Goal: Information Seeking & Learning: Compare options

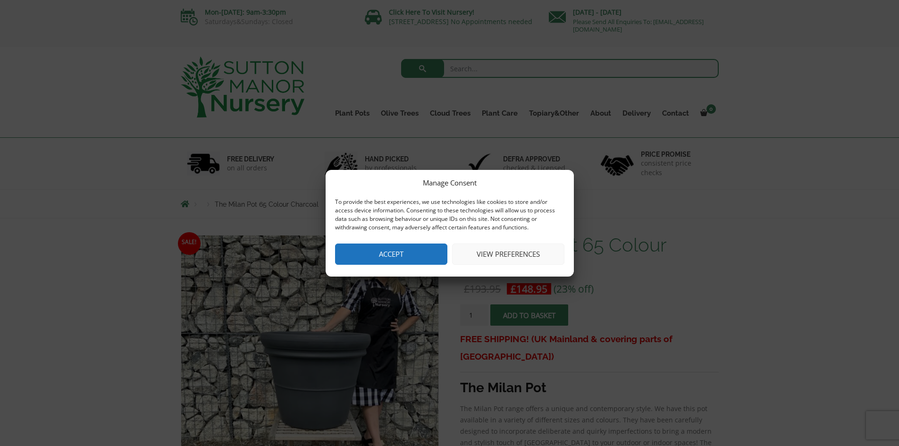
click at [492, 252] on button "View preferences" at bounding box center [508, 254] width 112 height 21
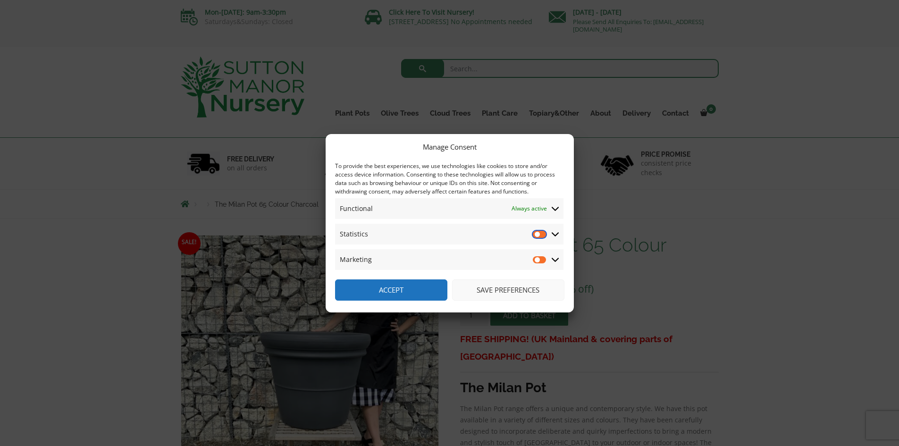
click at [536, 234] on input "Statistics" at bounding box center [540, 233] width 14 height 9
click at [538, 235] on input "Statistics" at bounding box center [540, 233] width 14 height 9
checkbox input "false"
click at [499, 292] on button "Save preferences" at bounding box center [508, 290] width 112 height 21
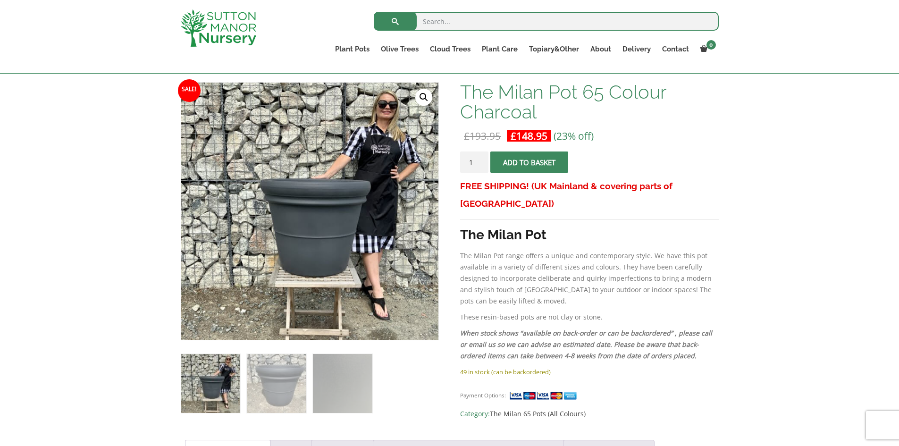
scroll to position [142, 0]
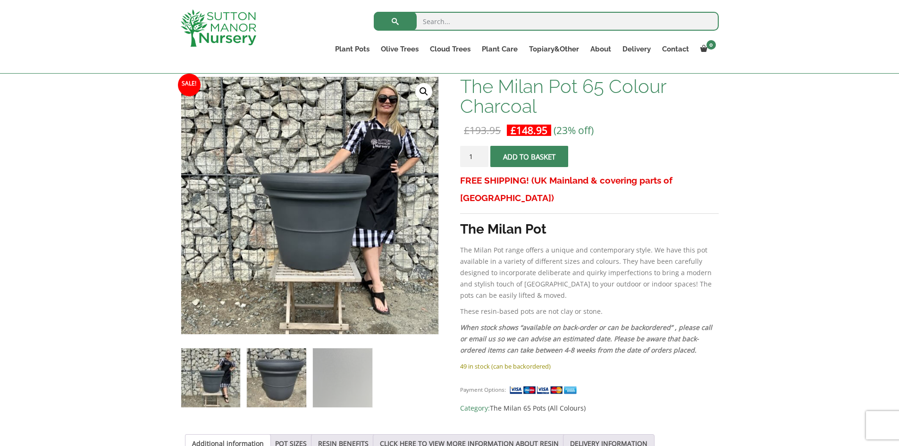
click at [280, 392] on img at bounding box center [276, 377] width 59 height 59
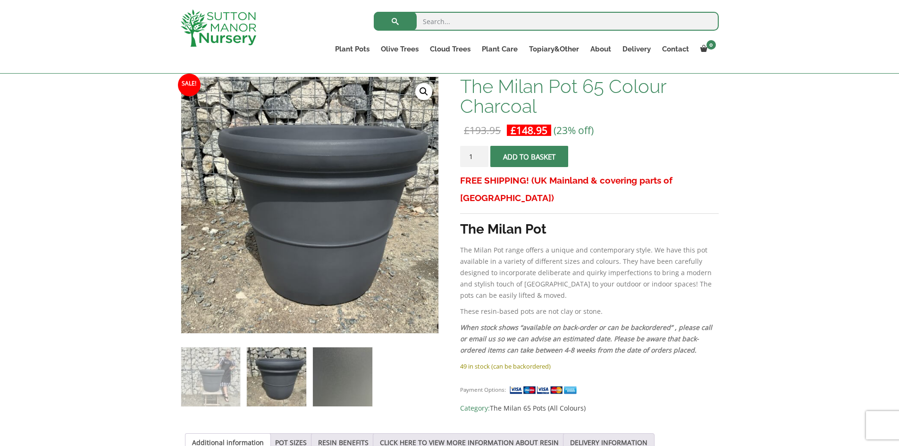
click at [336, 392] on img at bounding box center [342, 376] width 59 height 59
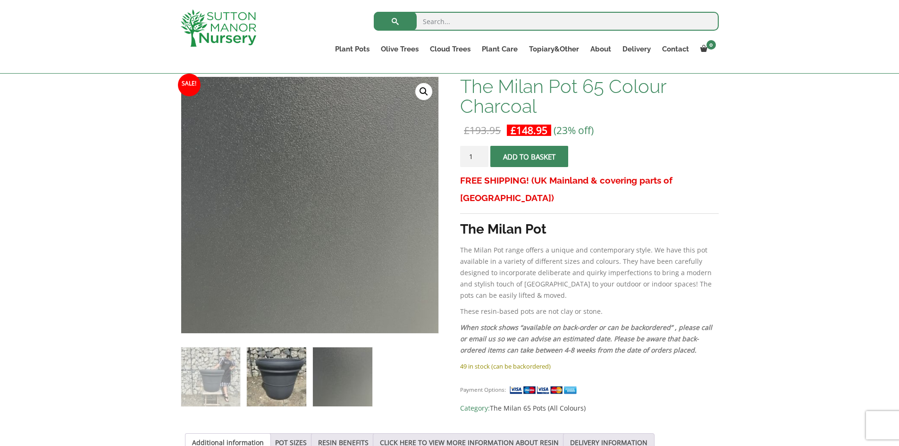
click at [285, 390] on img at bounding box center [276, 376] width 59 height 59
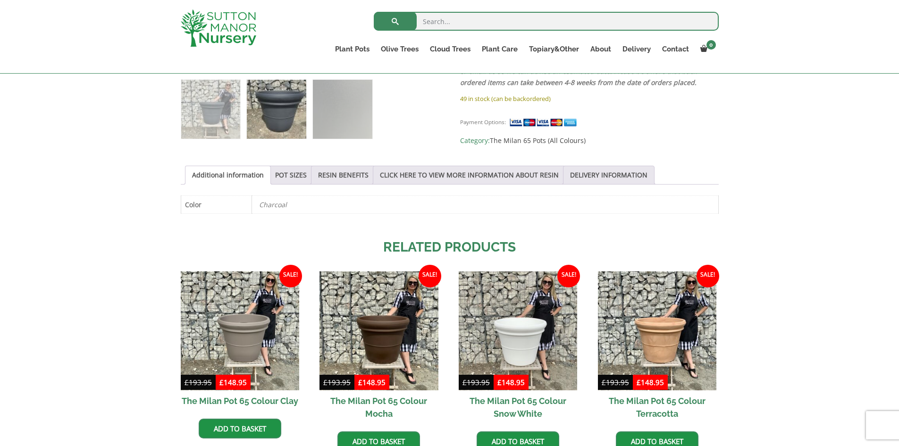
scroll to position [425, 0]
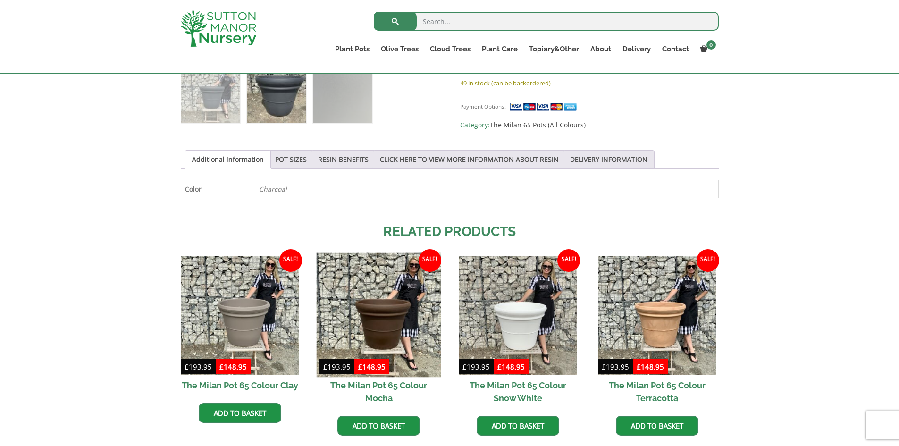
click at [374, 336] on img at bounding box center [379, 315] width 125 height 125
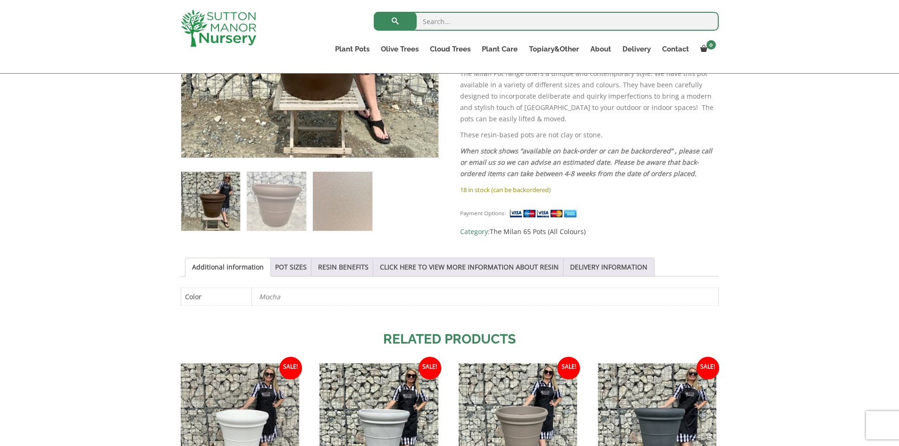
scroll to position [330, 0]
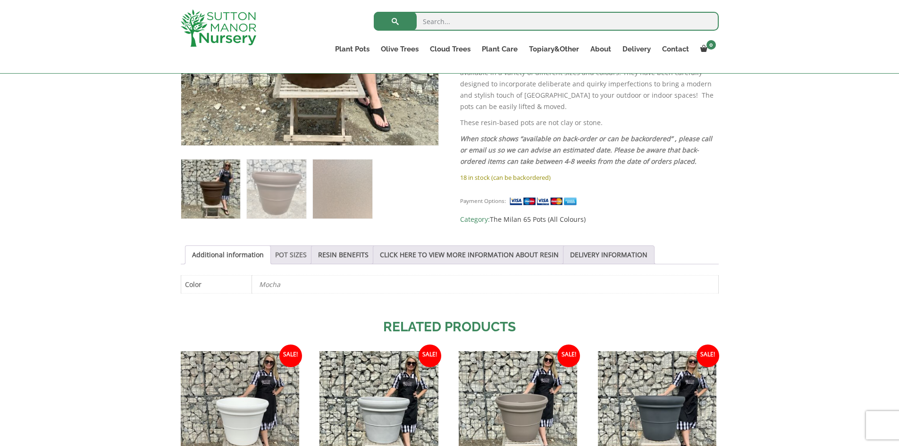
click at [286, 257] on link "POT SIZES" at bounding box center [291, 255] width 32 height 18
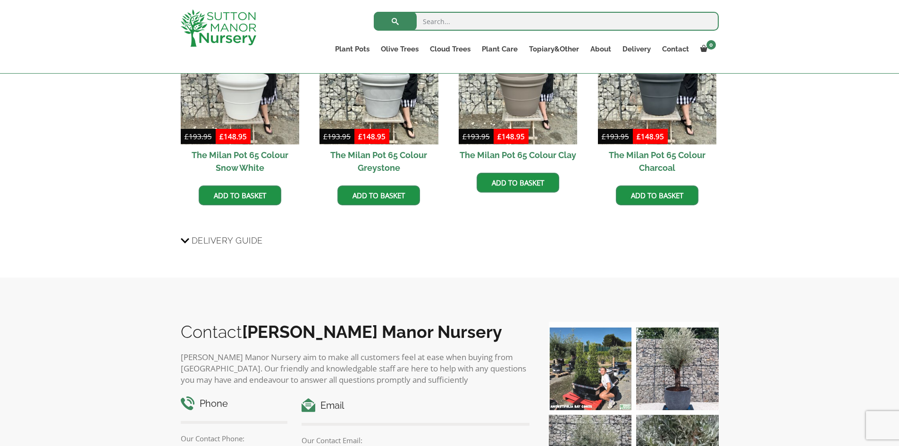
scroll to position [944, 0]
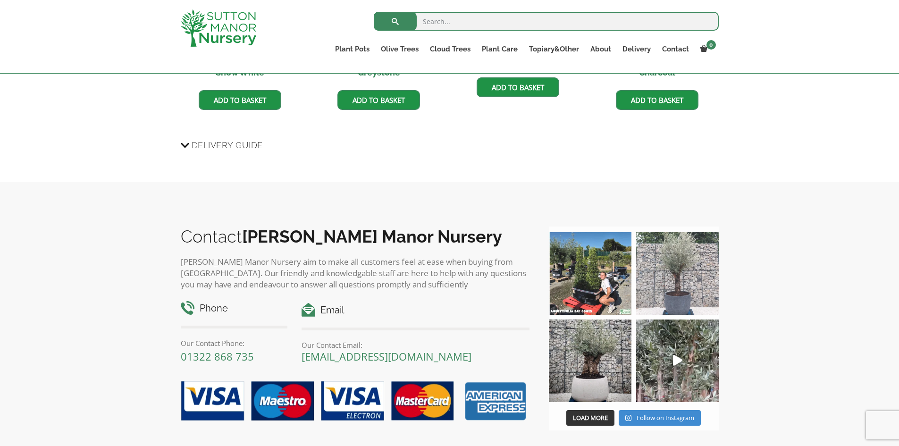
click at [644, 295] on img at bounding box center [677, 273] width 83 height 83
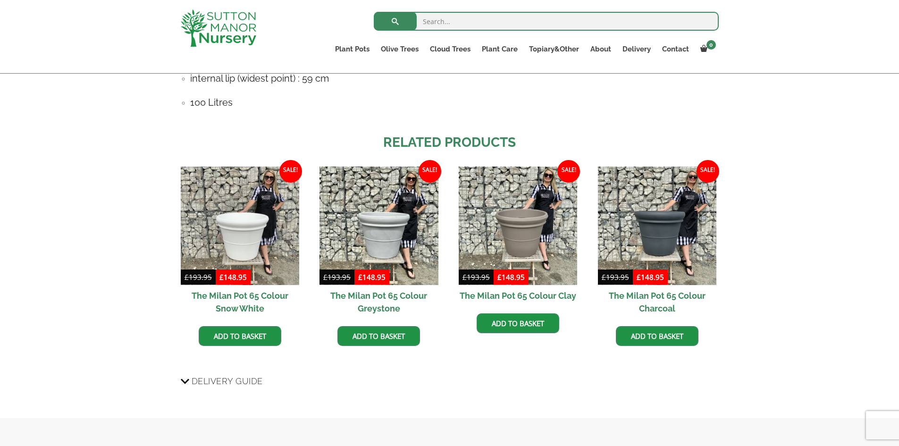
scroll to position [425, 0]
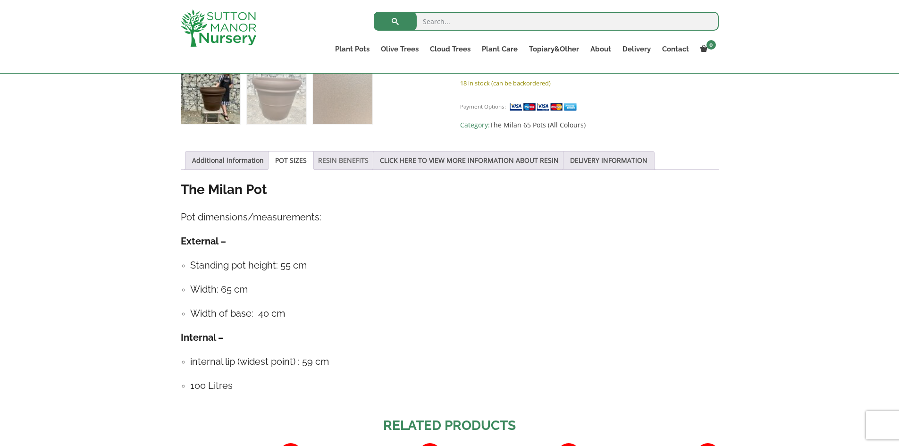
click at [338, 157] on link "RESIN BENEFITS" at bounding box center [343, 161] width 51 height 18
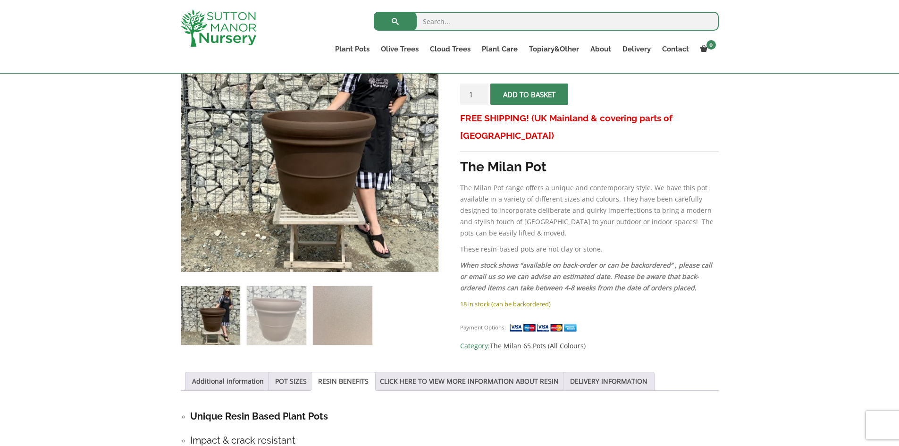
scroll to position [142, 0]
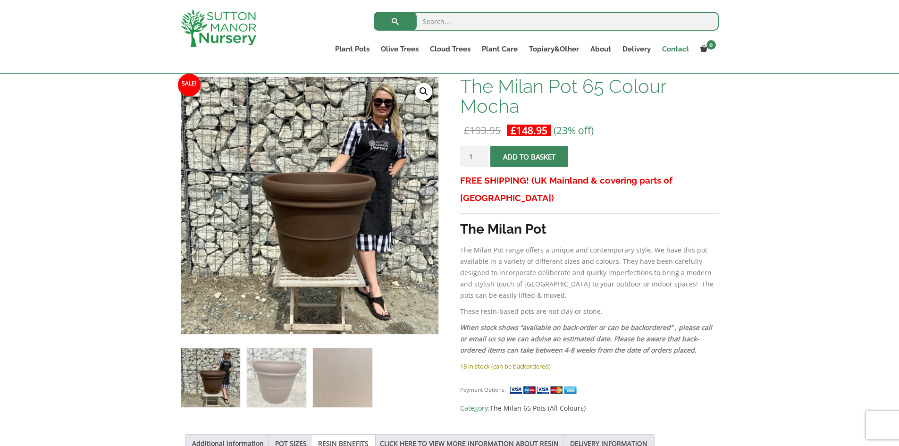
click at [673, 46] on link "Contact" at bounding box center [676, 48] width 38 height 13
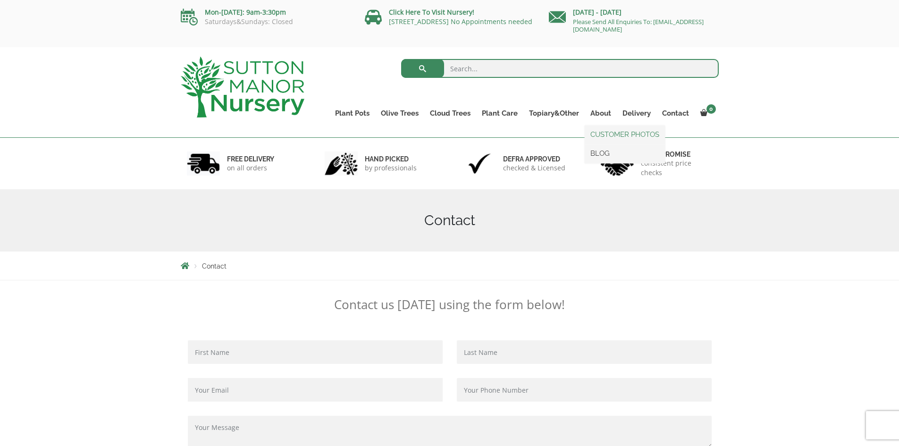
click at [629, 132] on link "CUSTOMER PHOTOS" at bounding box center [625, 134] width 80 height 14
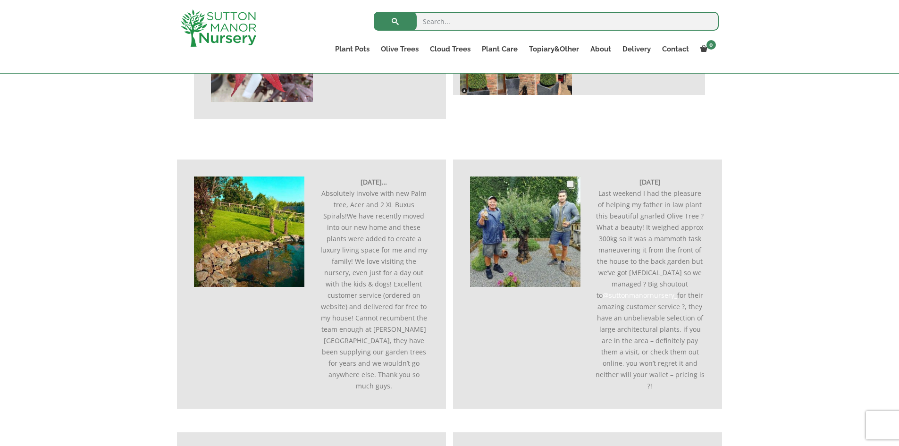
scroll to position [283, 0]
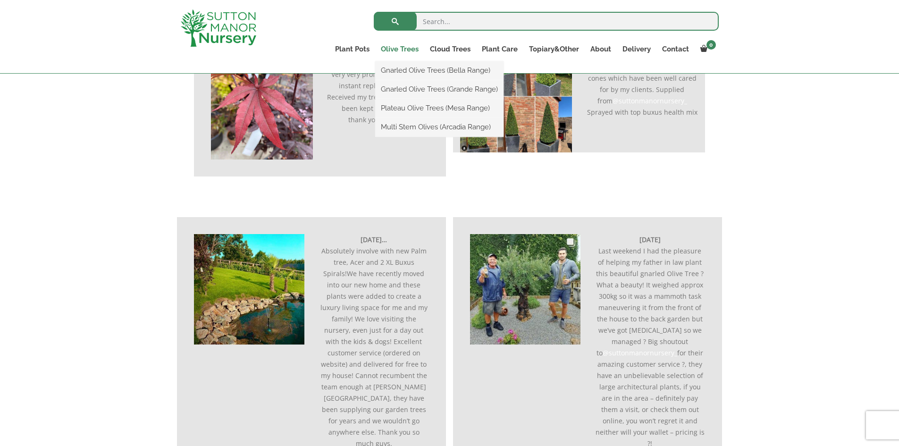
click at [397, 48] on link "Olive Trees" at bounding box center [399, 48] width 49 height 13
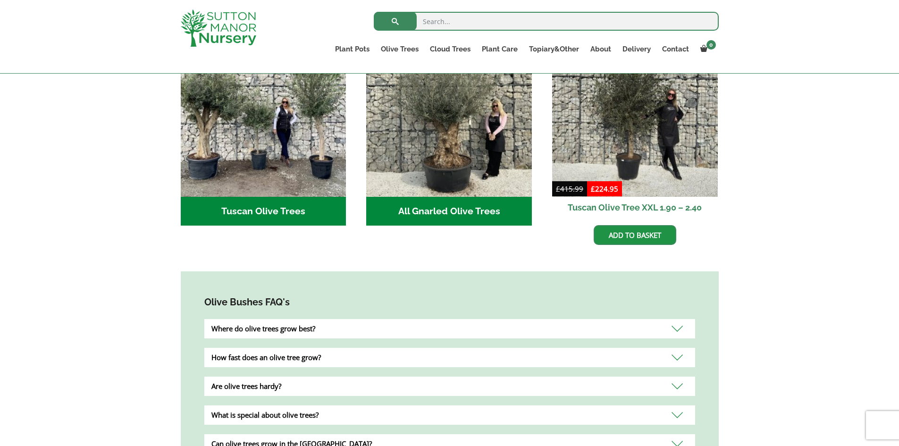
scroll to position [378, 0]
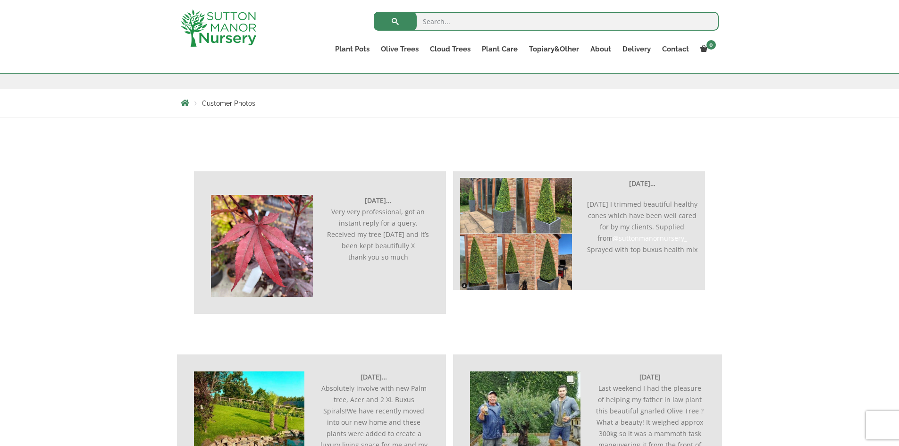
scroll to position [141, 0]
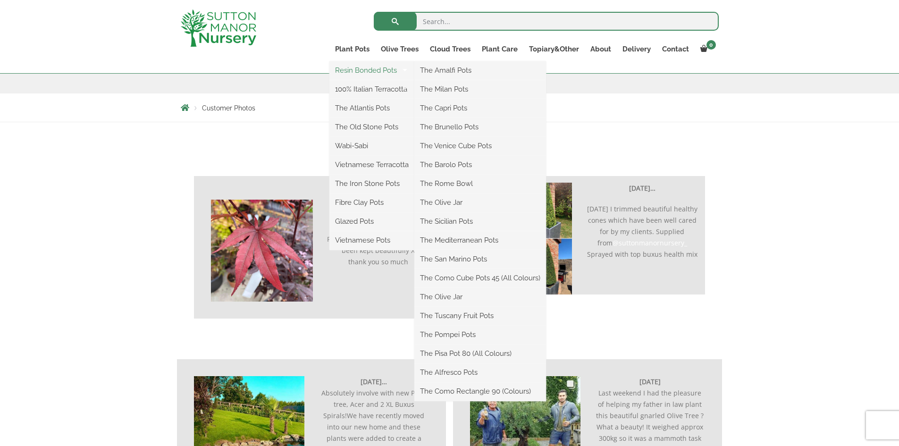
click at [364, 71] on link "Resin Bonded Pots" at bounding box center [372, 70] width 85 height 14
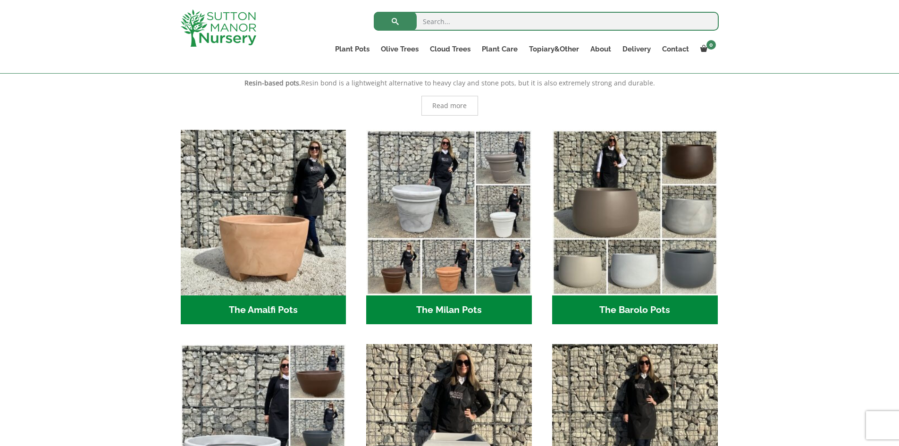
scroll to position [189, 0]
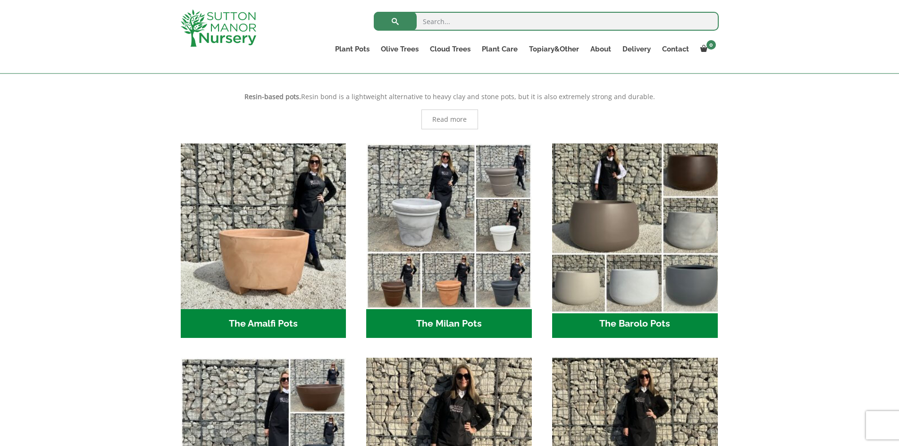
click at [625, 289] on img "Visit product category The Barolo Pots" at bounding box center [635, 226] width 174 height 174
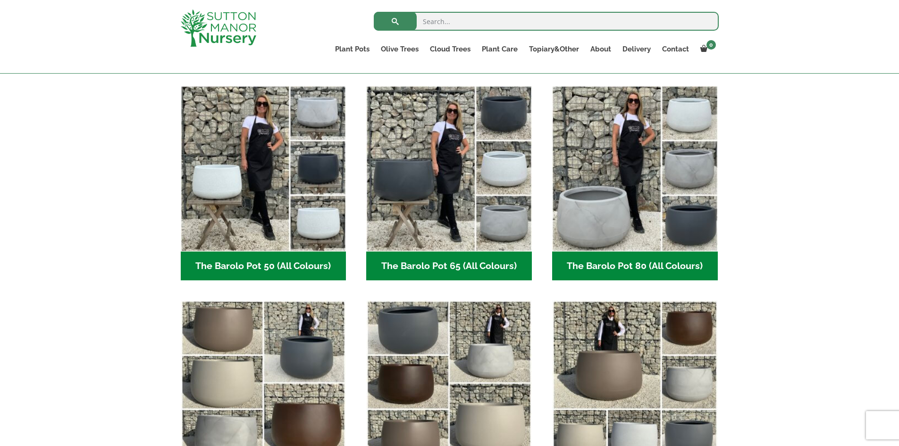
scroll to position [189, 0]
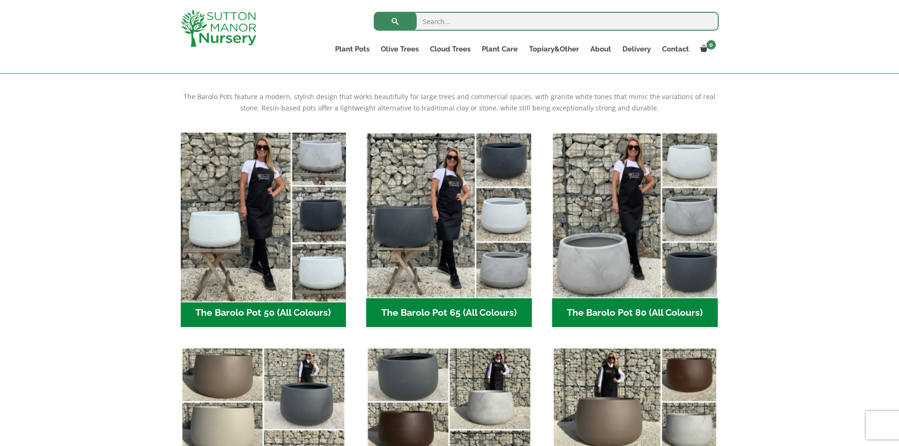
click at [261, 248] on img "Visit product category The Barolo Pot 50 (All Colours)" at bounding box center [264, 215] width 174 height 174
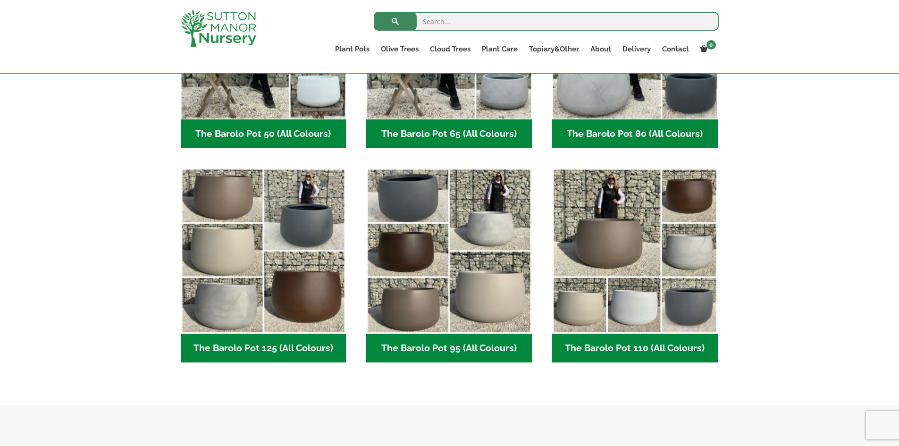
scroll to position [378, 0]
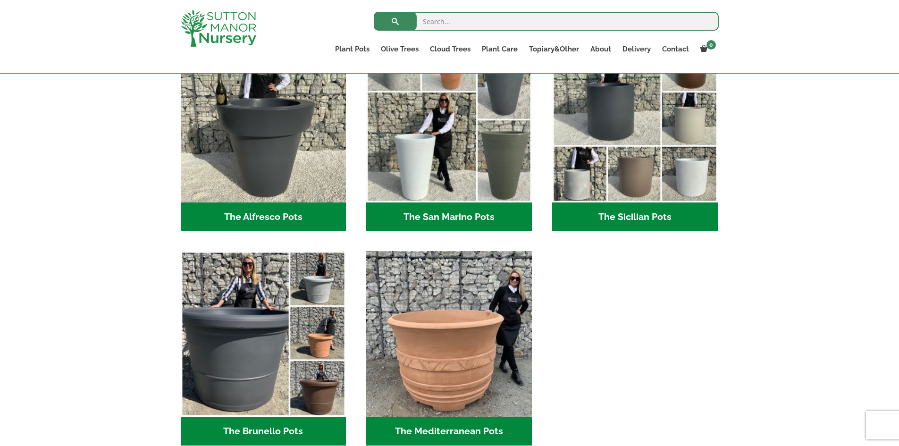
scroll to position [1133, 0]
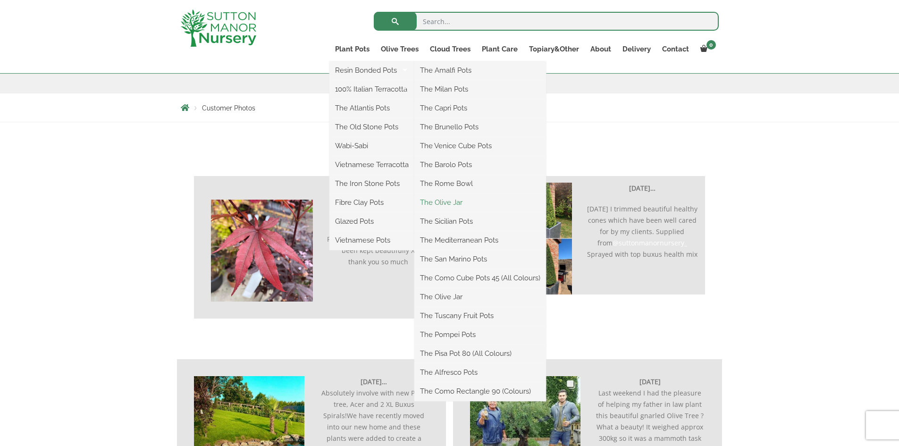
click at [448, 203] on link "The Olive Jar" at bounding box center [481, 202] width 132 height 14
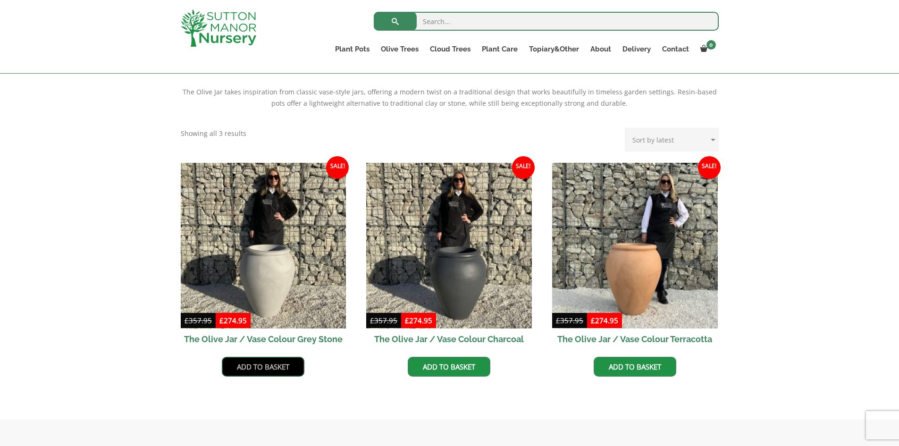
scroll to position [189, 0]
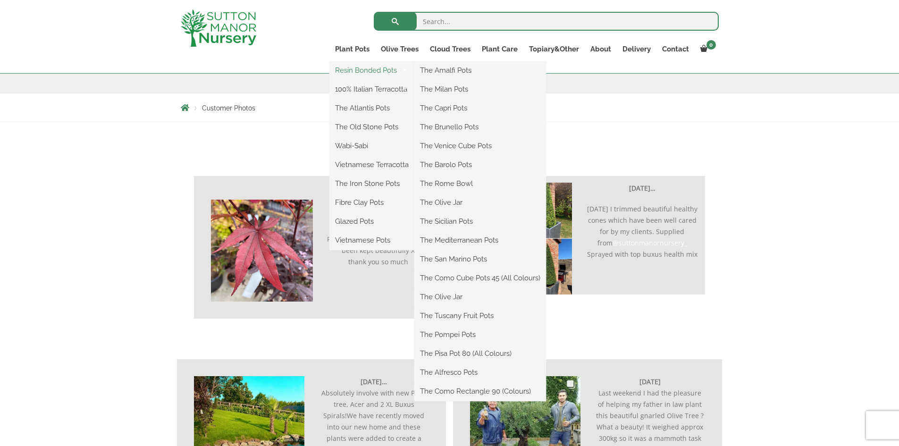
click at [366, 69] on link "Resin Bonded Pots" at bounding box center [372, 70] width 85 height 14
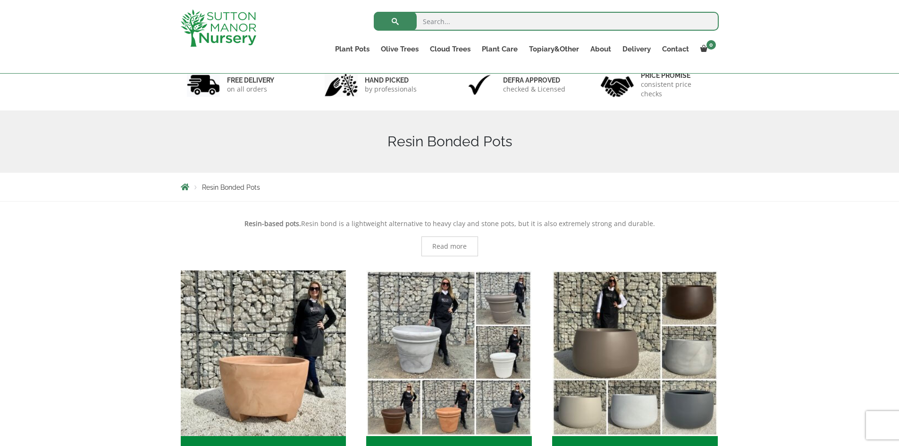
scroll to position [40, 0]
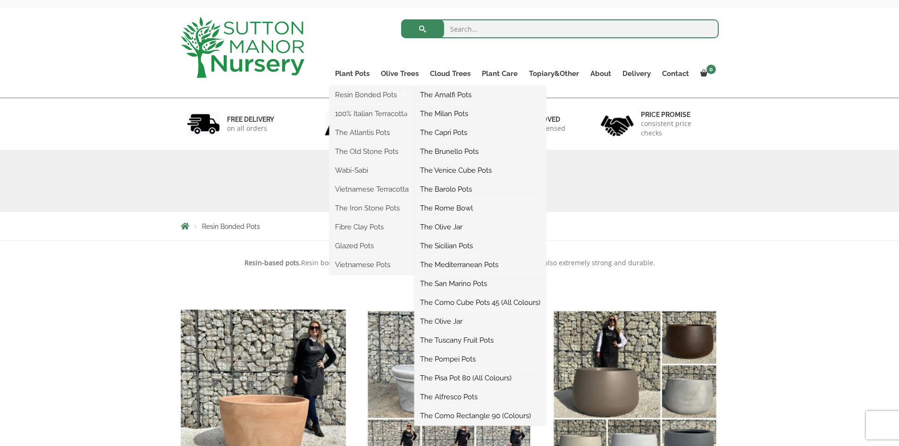
click at [449, 225] on link "The Olive Jar" at bounding box center [481, 227] width 132 height 14
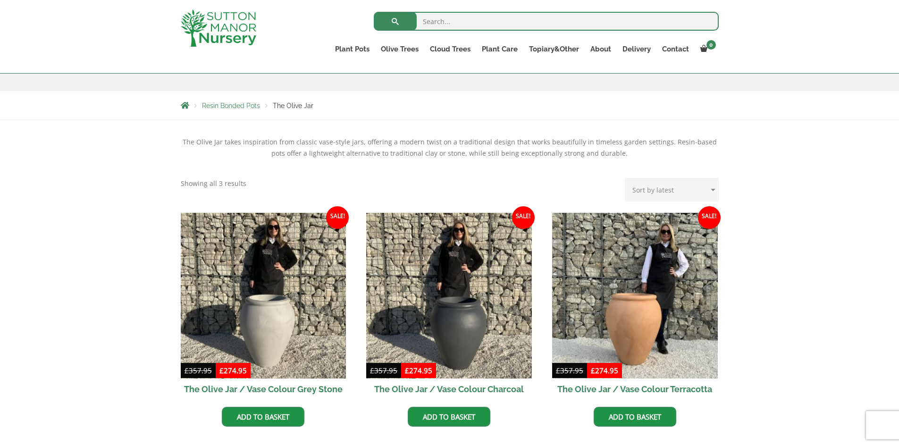
scroll to position [142, 0]
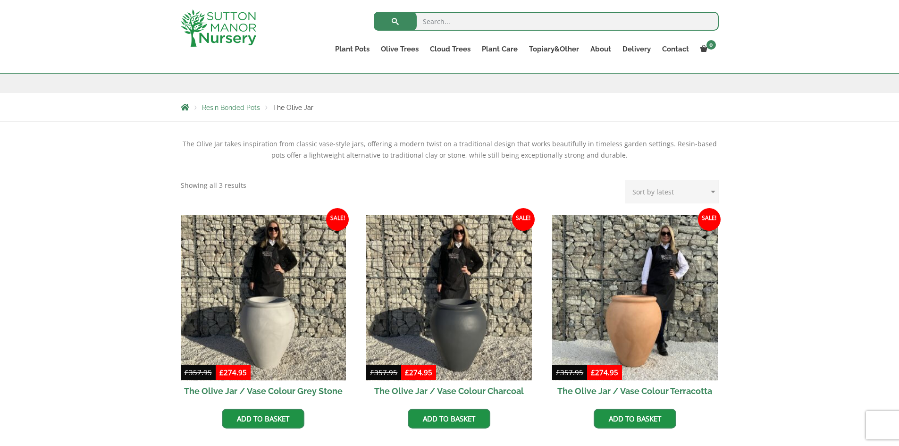
click at [234, 107] on span "Resin Bonded Pots" at bounding box center [231, 108] width 58 height 8
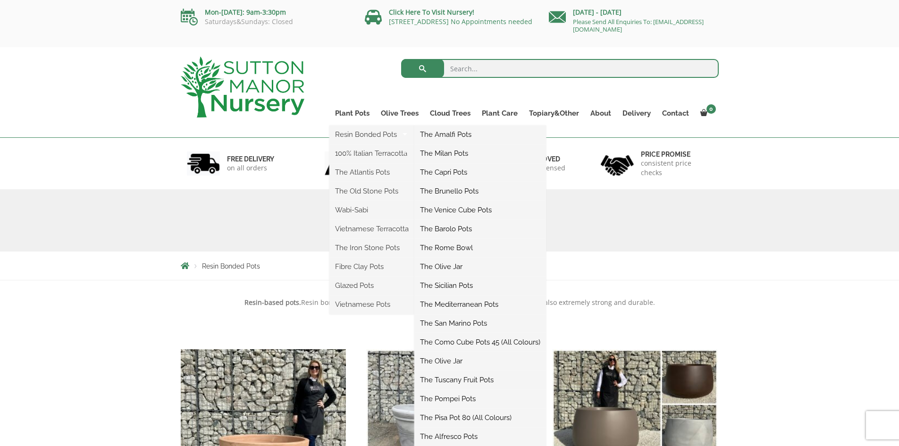
click at [449, 134] on link "The Amalfi Pots" at bounding box center [481, 134] width 132 height 14
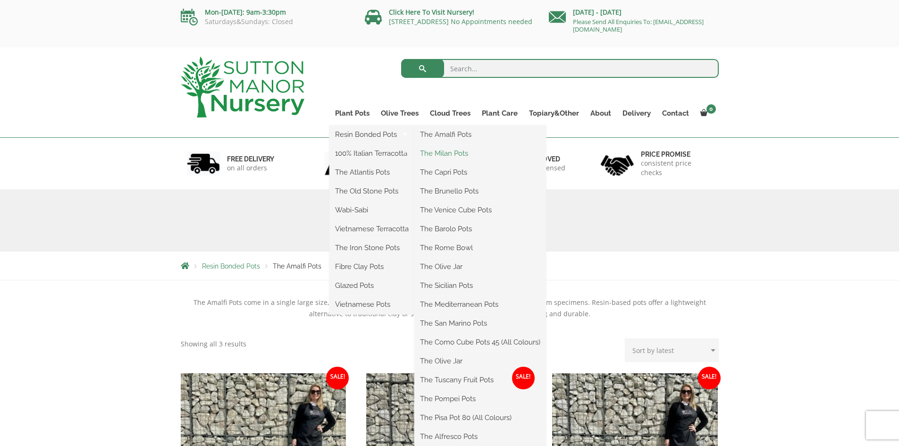
click at [434, 153] on link "The Milan Pots" at bounding box center [481, 153] width 132 height 14
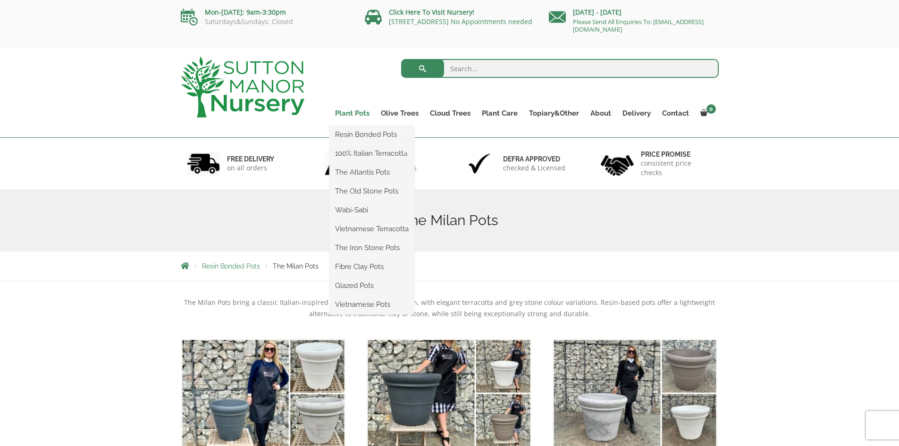
click at [361, 114] on link "Plant Pots" at bounding box center [353, 113] width 46 height 13
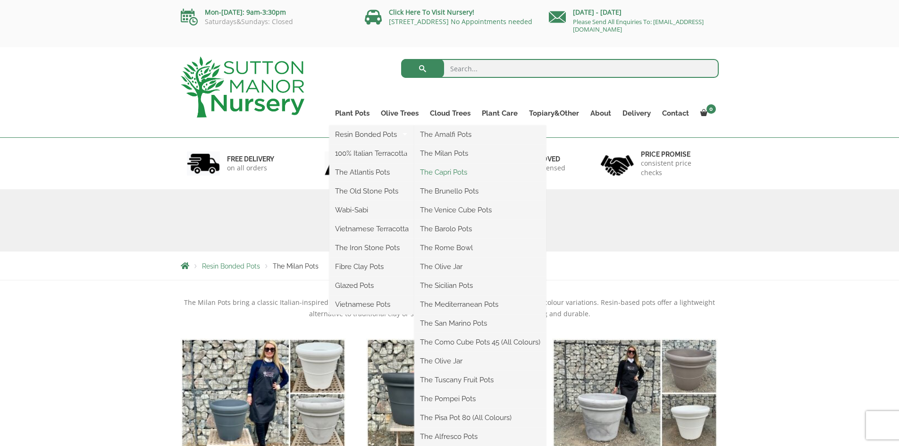
click at [441, 170] on link "The Capri Pots" at bounding box center [481, 172] width 132 height 14
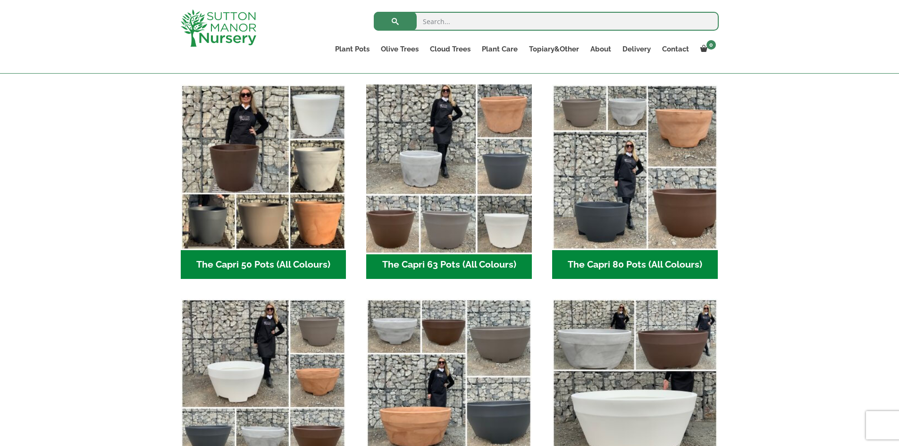
scroll to position [236, 0]
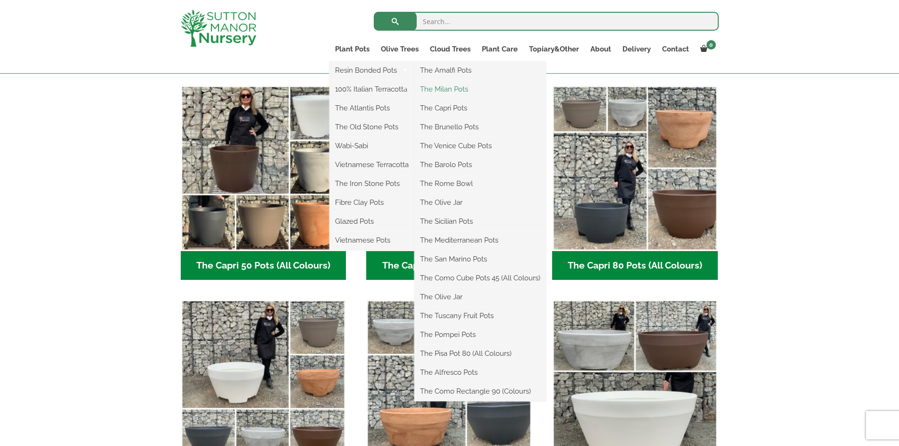
click at [436, 90] on link "The Milan Pots" at bounding box center [481, 89] width 132 height 14
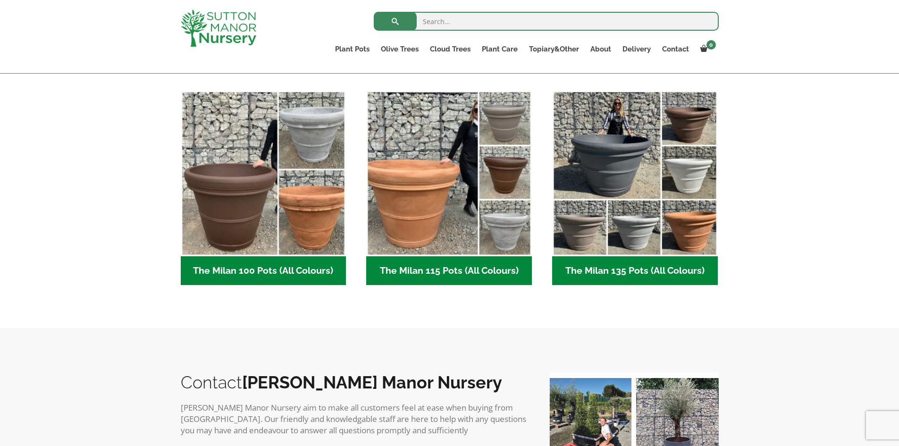
scroll to position [283, 0]
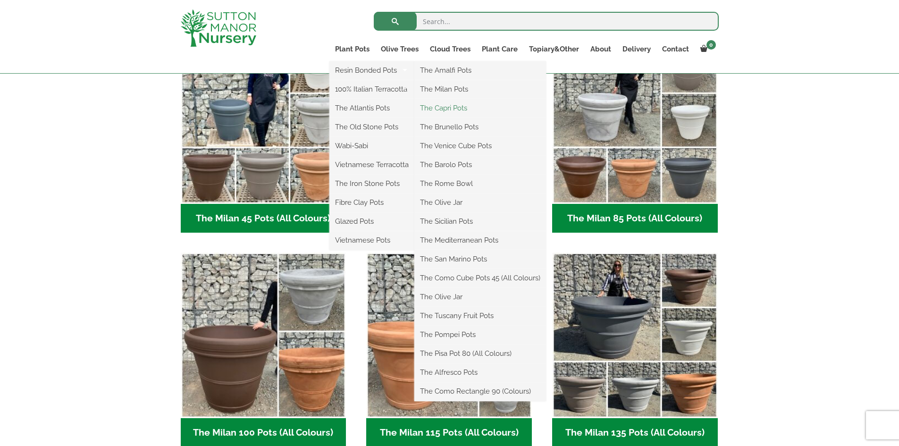
click at [440, 110] on link "The Capri Pots" at bounding box center [481, 108] width 132 height 14
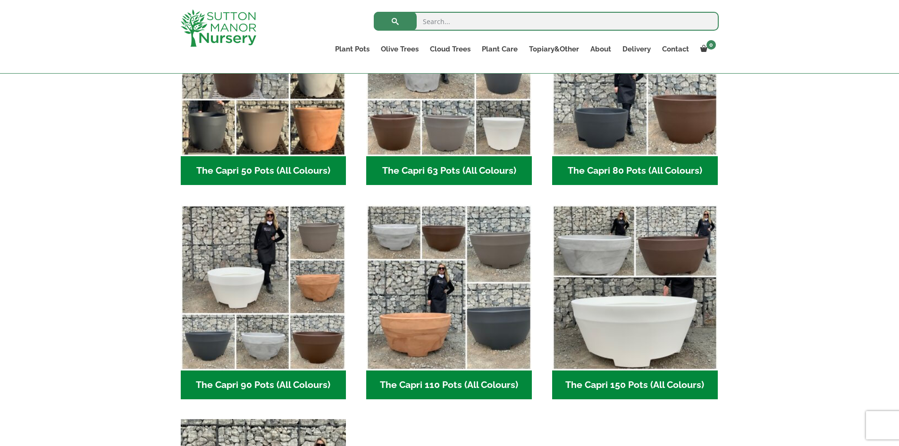
scroll to position [330, 0]
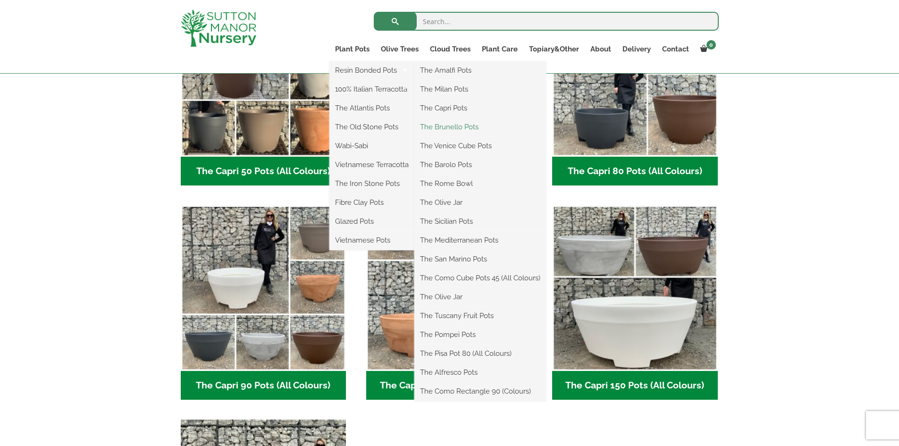
click at [449, 125] on link "The Brunello Pots" at bounding box center [481, 127] width 132 height 14
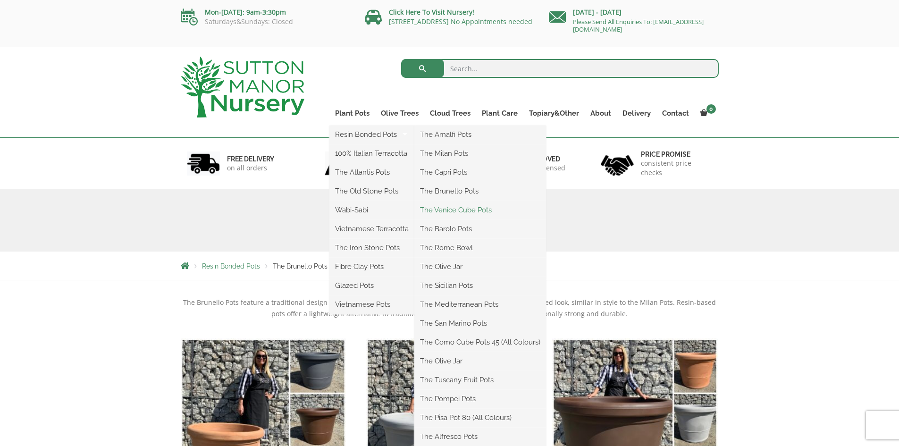
click at [442, 210] on link "The Venice Cube Pots" at bounding box center [481, 210] width 132 height 14
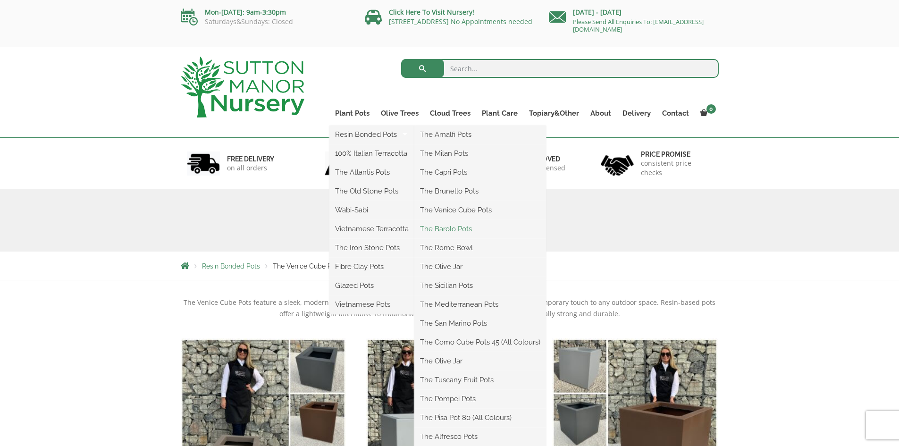
click at [442, 228] on link "The Barolo Pots" at bounding box center [481, 229] width 132 height 14
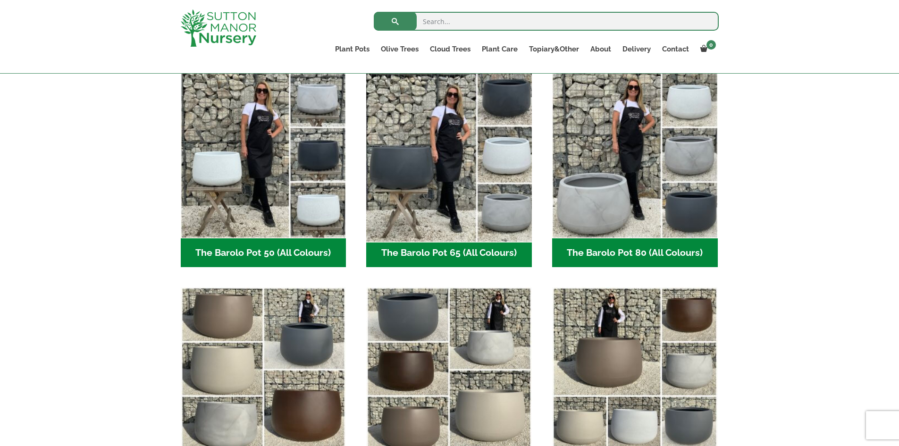
scroll to position [236, 0]
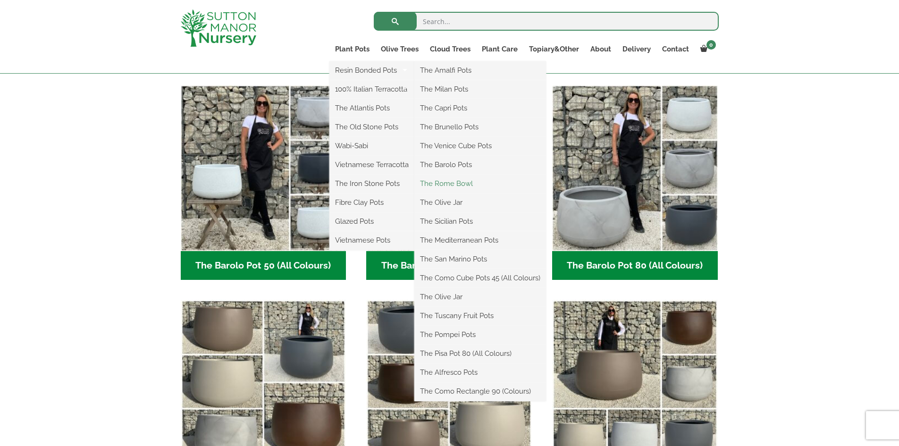
click at [445, 186] on link "The Rome Bowl" at bounding box center [481, 184] width 132 height 14
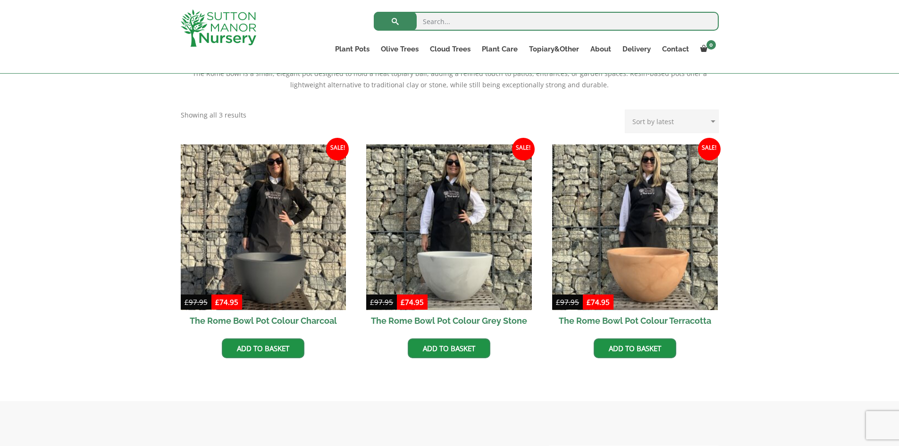
scroll to position [236, 0]
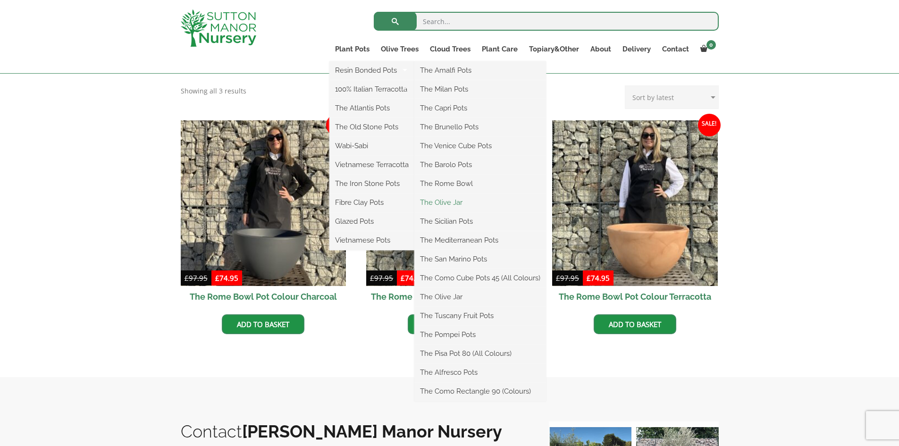
click at [454, 199] on link "The Olive Jar" at bounding box center [481, 202] width 132 height 14
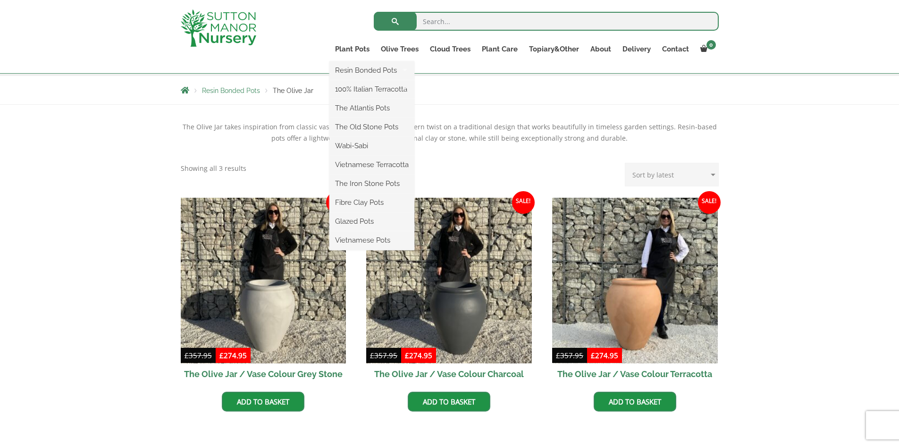
scroll to position [142, 0]
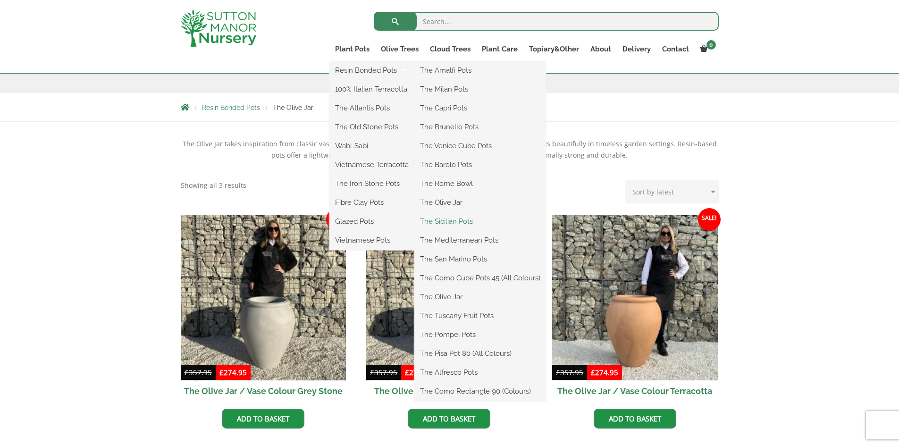
click at [445, 220] on link "The Sicilian Pots" at bounding box center [481, 221] width 132 height 14
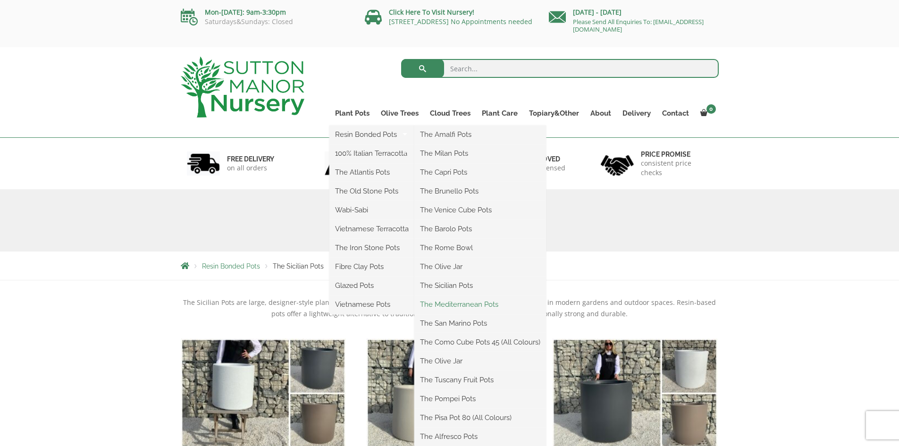
click at [458, 304] on link "The Mediterranean Pots" at bounding box center [481, 304] width 132 height 14
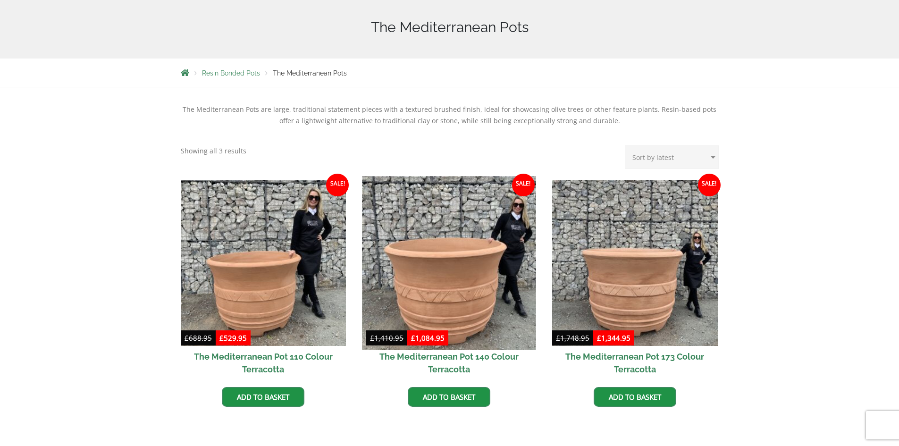
scroll to position [236, 0]
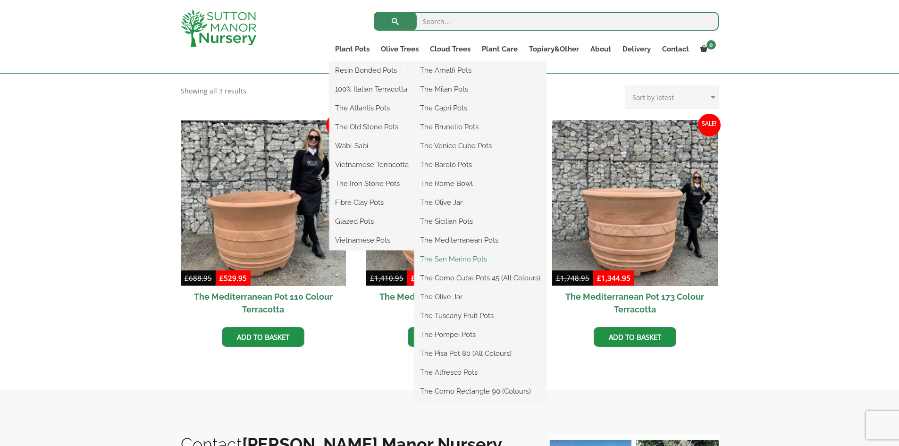
click at [441, 258] on link "The San Marino Pots" at bounding box center [481, 259] width 132 height 14
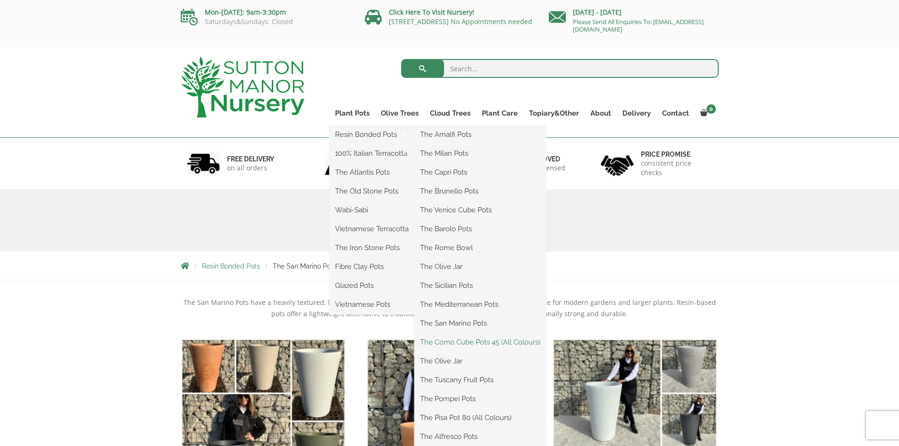
click at [450, 341] on link "The Como Cube Pots 45 (All Colours)" at bounding box center [481, 342] width 132 height 14
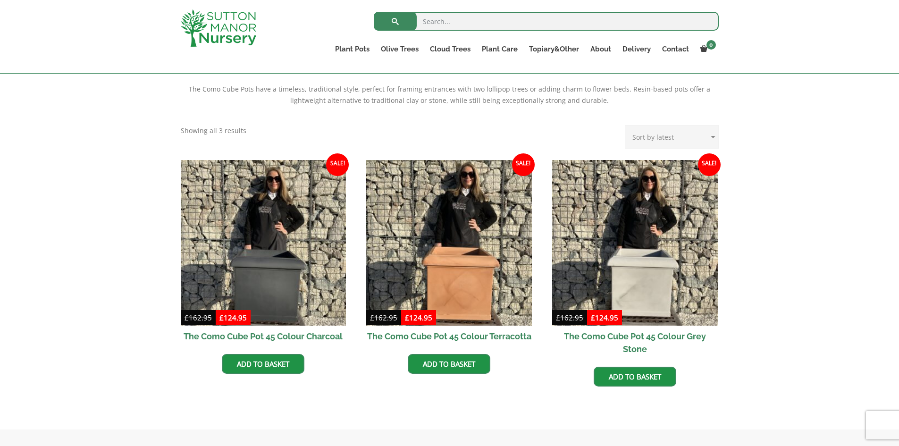
scroll to position [236, 0]
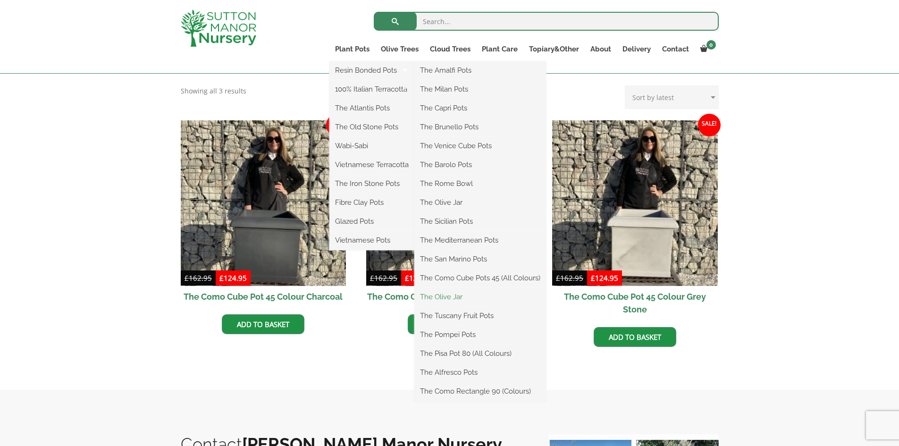
click at [452, 297] on link "The Olive Jar" at bounding box center [481, 297] width 132 height 14
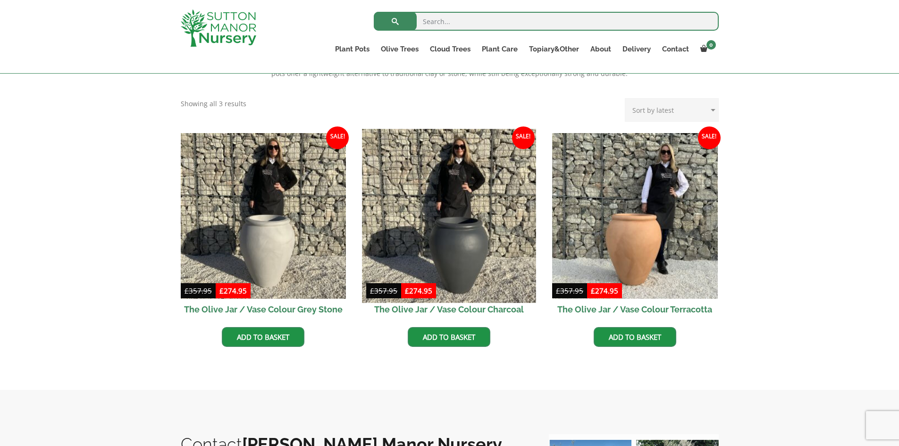
scroll to position [236, 0]
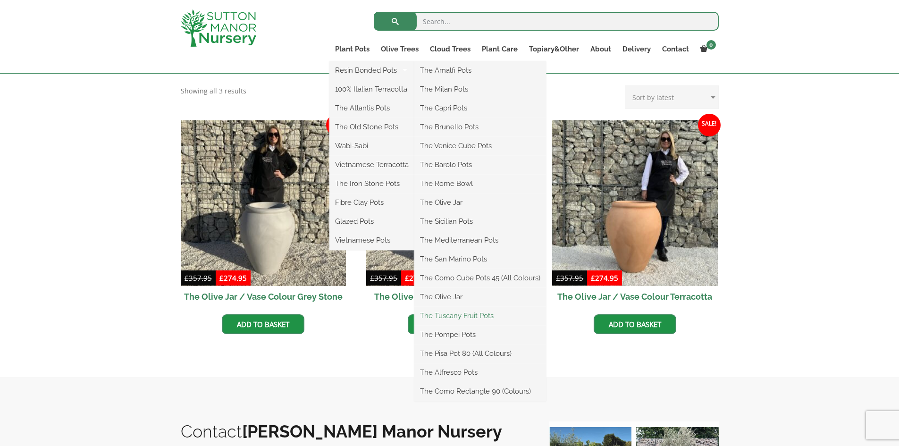
click at [443, 318] on link "The Tuscany Fruit Pots" at bounding box center [481, 316] width 132 height 14
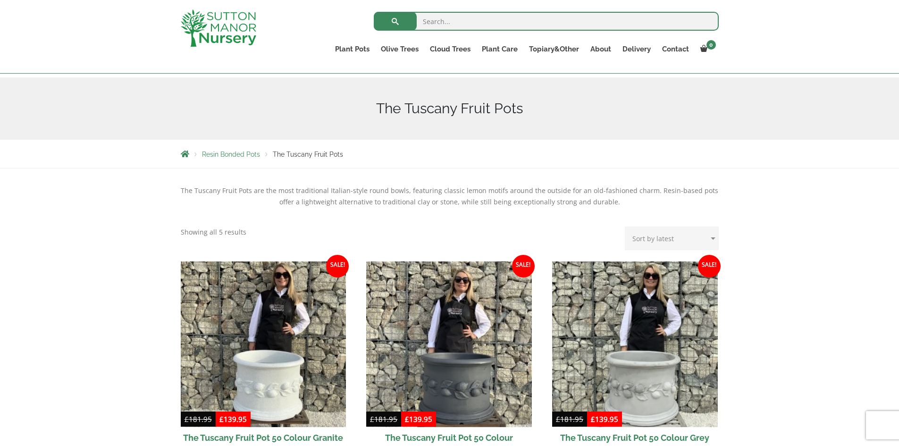
scroll to position [94, 0]
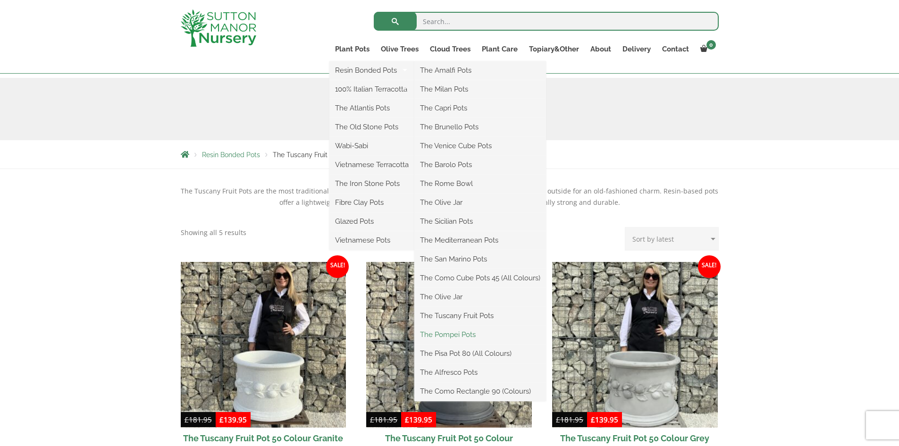
click at [445, 333] on link "The Pompei Pots" at bounding box center [481, 335] width 132 height 14
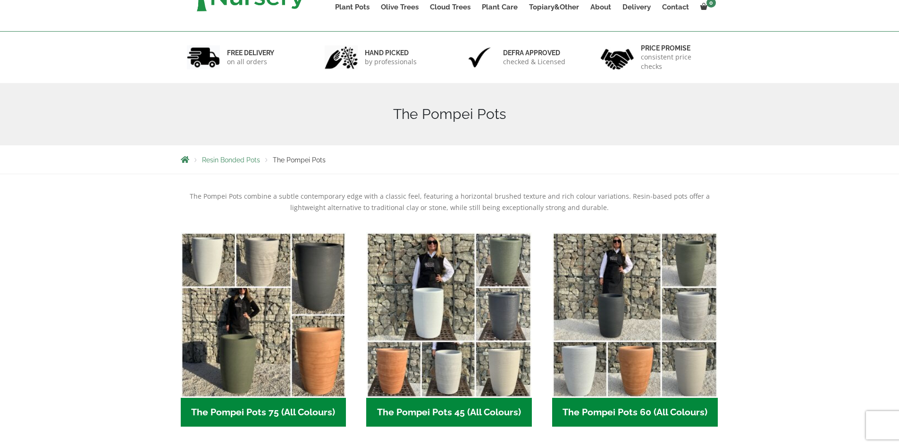
scroll to position [142, 0]
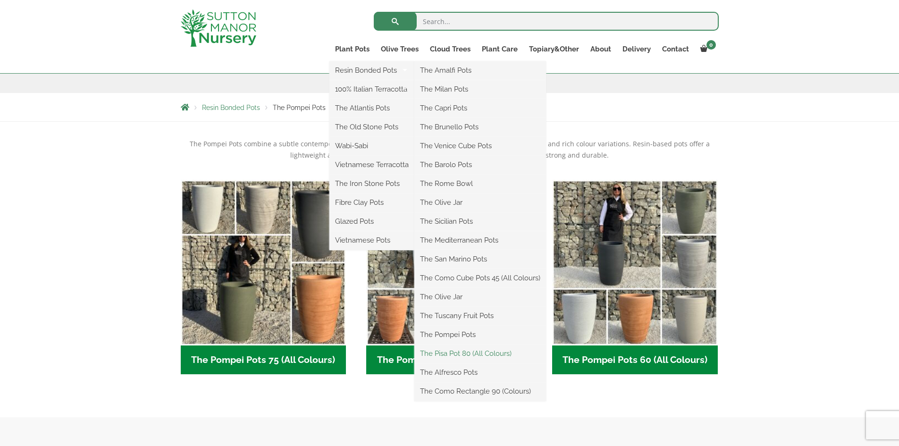
click at [446, 355] on link "The Pisa Pot 80 (All Colours)" at bounding box center [481, 354] width 132 height 14
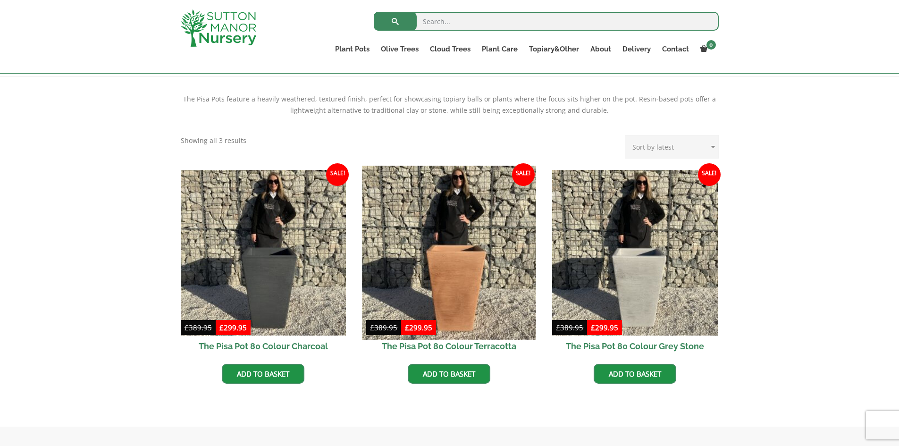
scroll to position [189, 0]
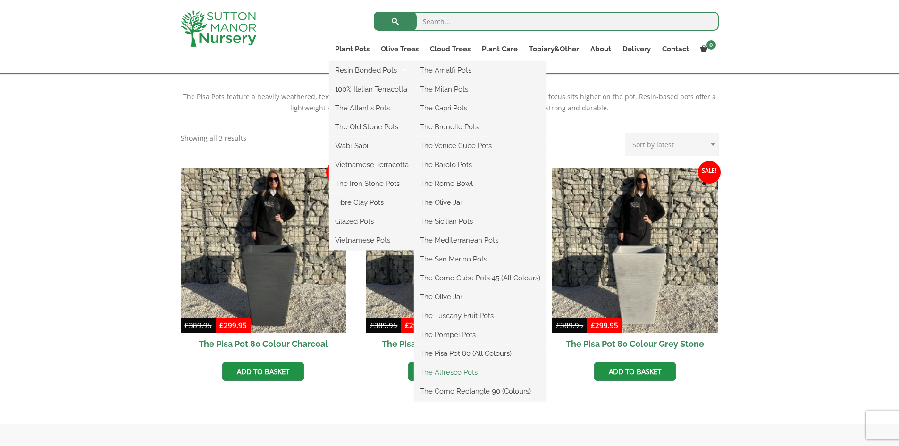
click at [447, 372] on link "The Alfresco Pots" at bounding box center [481, 372] width 132 height 14
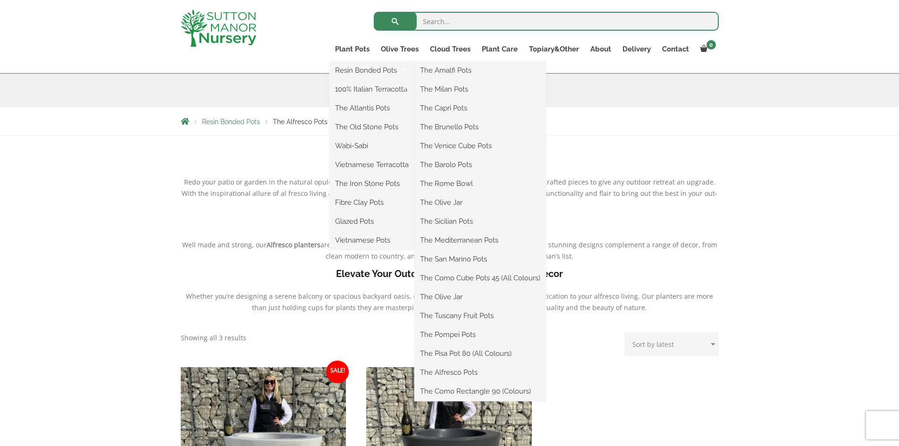
scroll to position [142, 0]
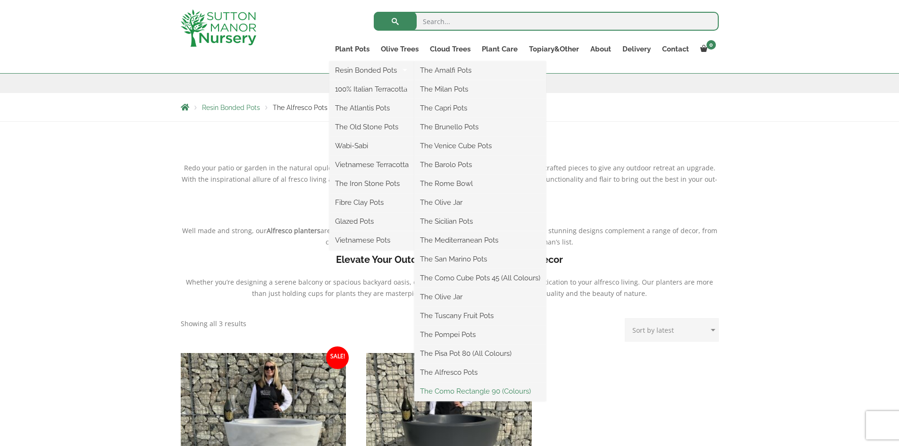
click at [468, 390] on link "The Como Rectangle 90 (Colours)" at bounding box center [481, 391] width 132 height 14
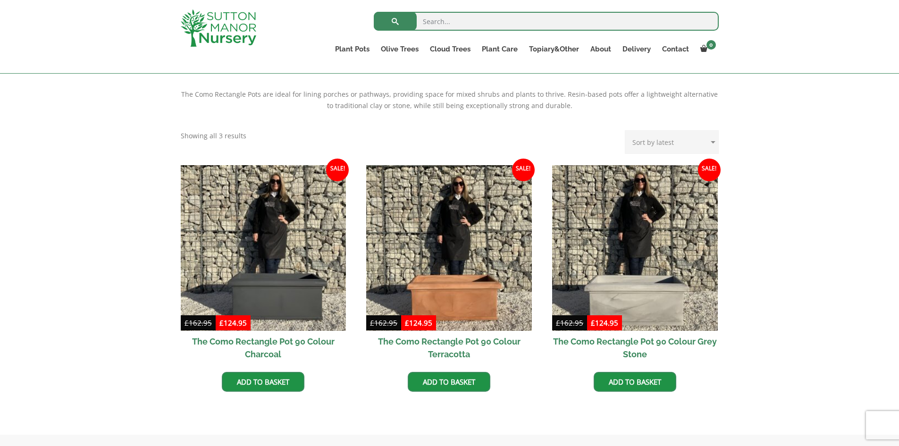
scroll to position [189, 0]
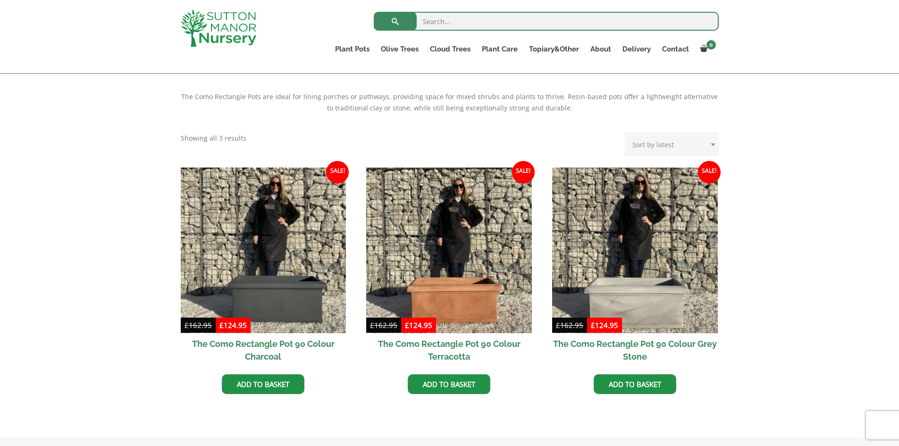
click at [744, 198] on div "The Como Rectangle Pots are ideal for lining porches or pathways, providing spa…" at bounding box center [449, 256] width 899 height 362
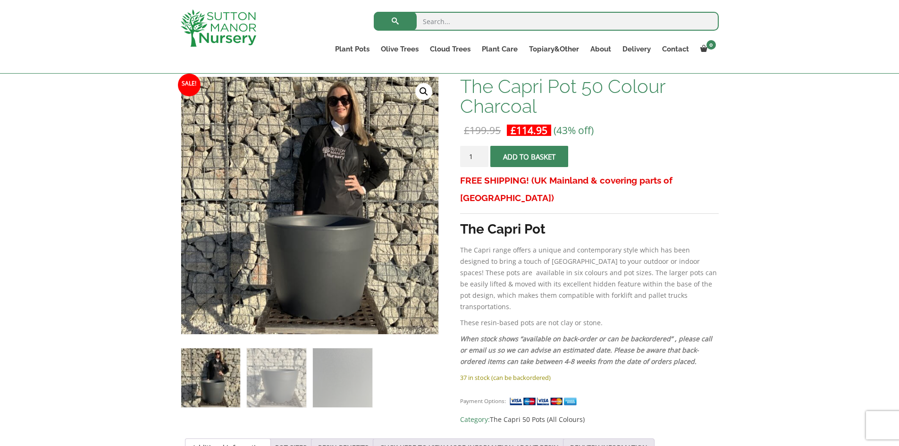
scroll to position [189, 0]
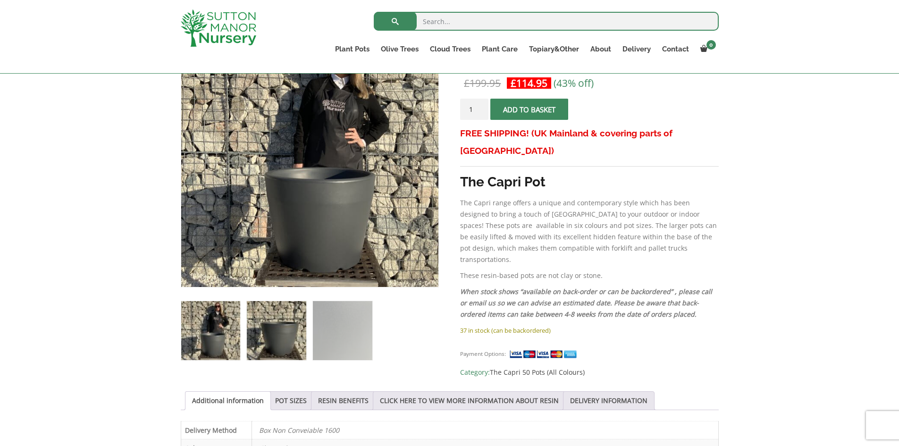
click at [270, 318] on img at bounding box center [276, 330] width 59 height 59
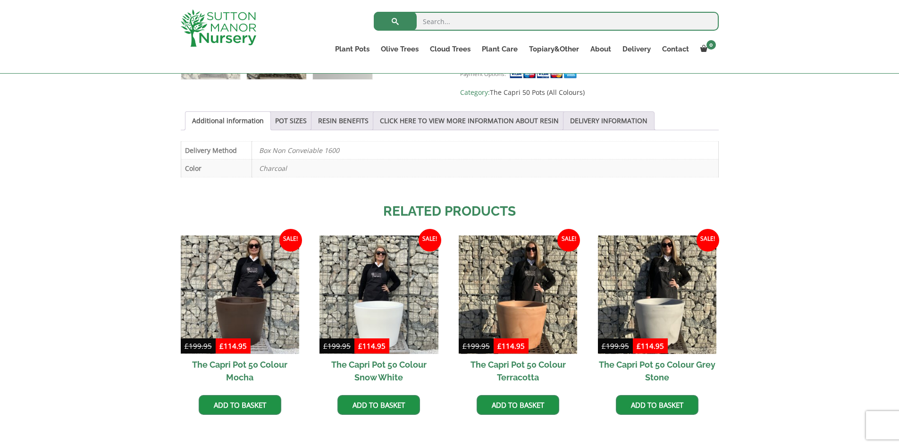
scroll to position [472, 0]
